Goal: Go to known website: Access a specific website the user already knows

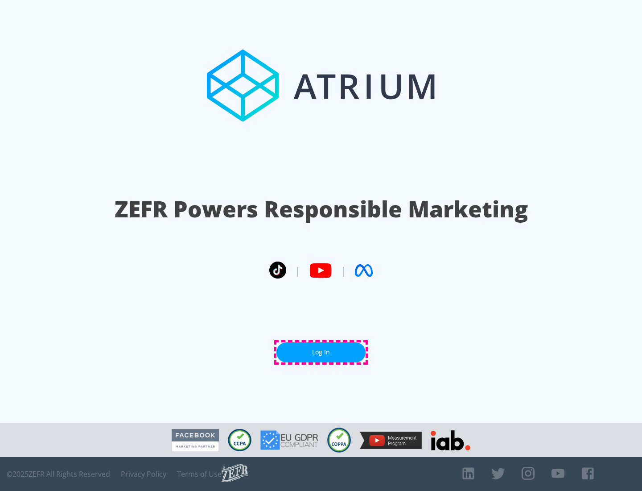
click at [321, 352] on link "Log In" at bounding box center [320, 352] width 89 height 20
